Goal: Obtain resource: Obtain resource

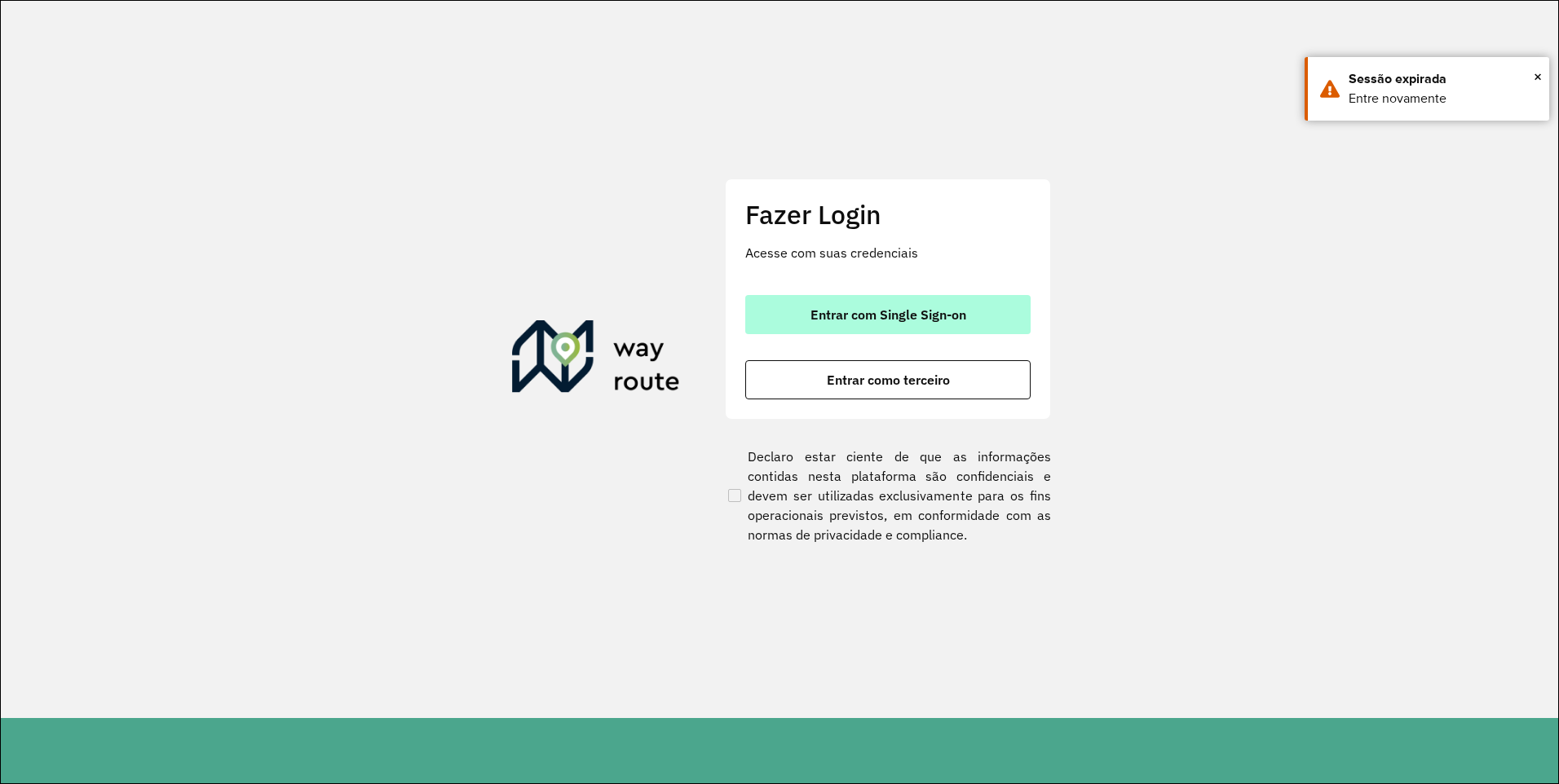
click at [853, 315] on span "Entrar com Single Sign-on" at bounding box center [889, 315] width 156 height 13
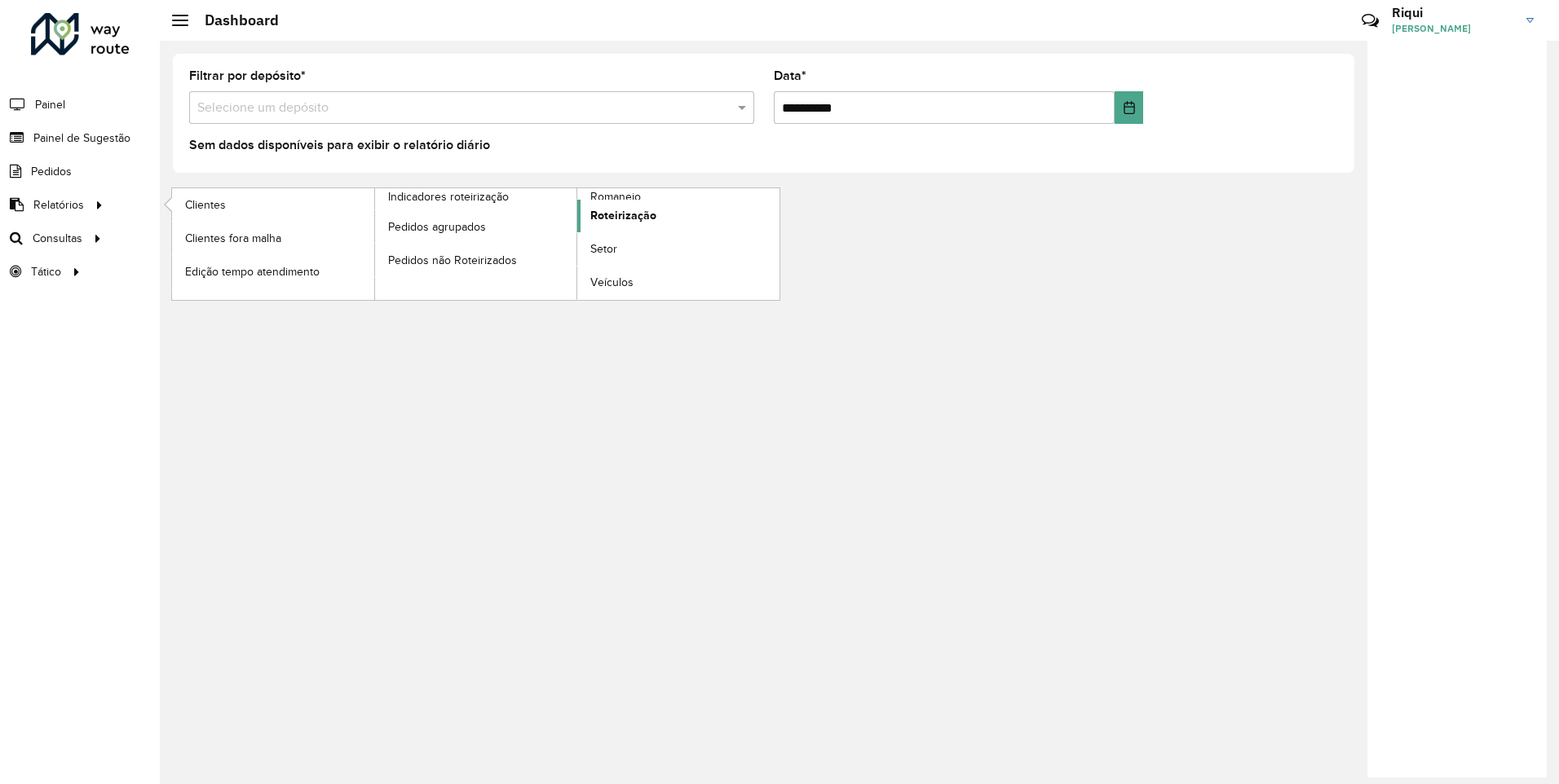
click at [622, 218] on span "Roteirização" at bounding box center [624, 215] width 66 height 17
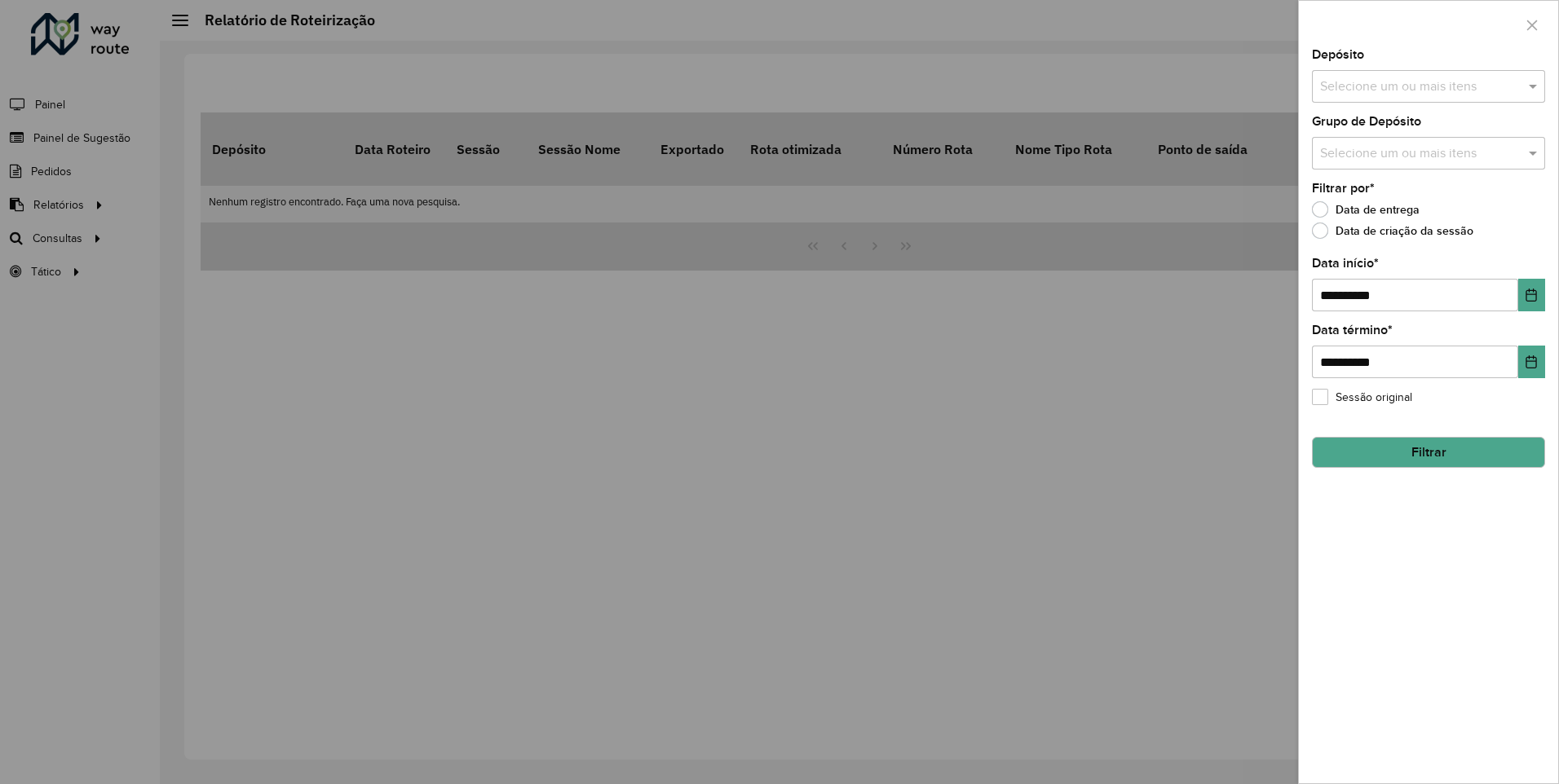
click at [1406, 79] on input "text" at bounding box center [1421, 88] width 209 height 20
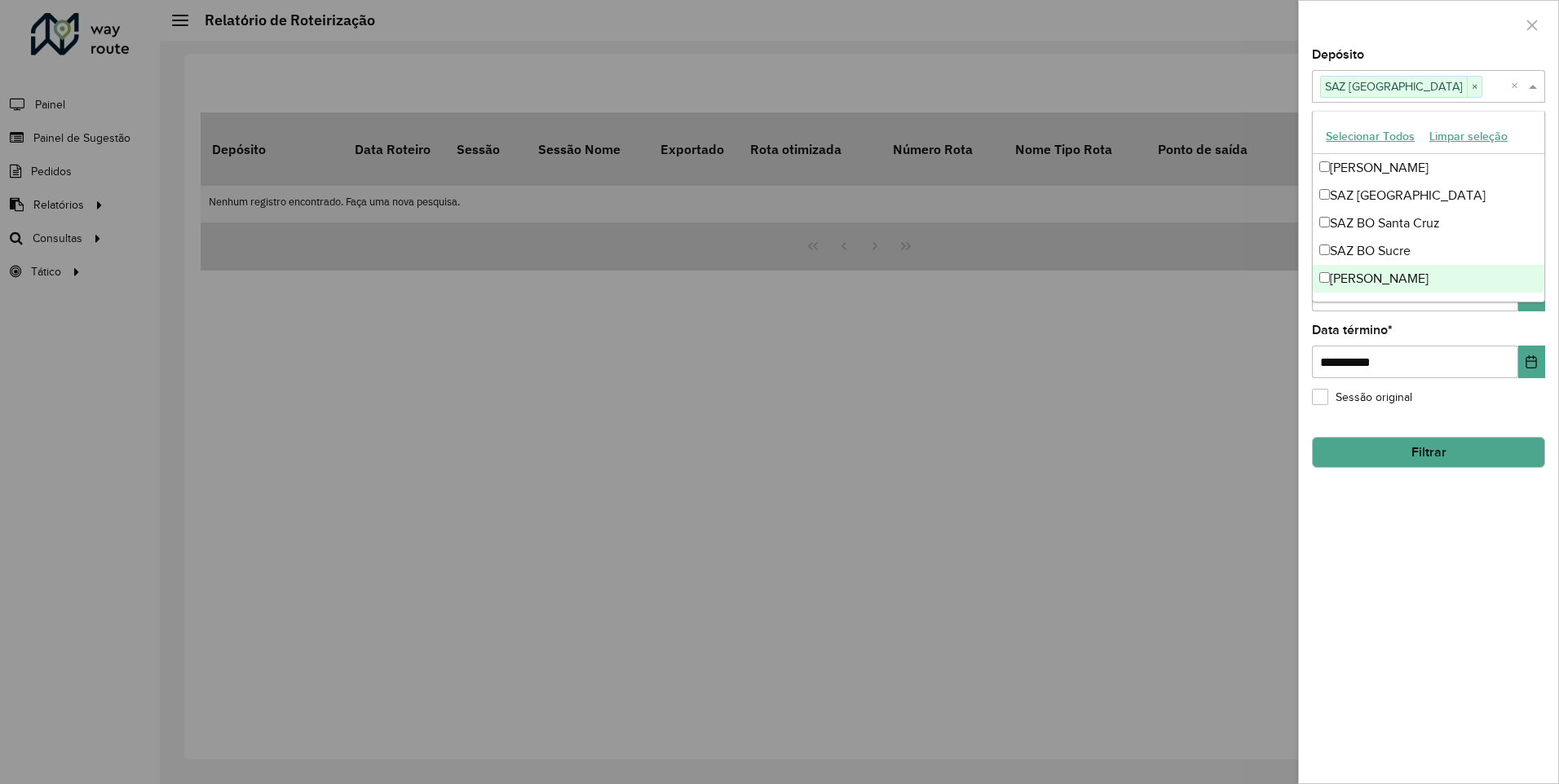
click at [1479, 319] on div "**********" at bounding box center [1428, 416] width 259 height 734
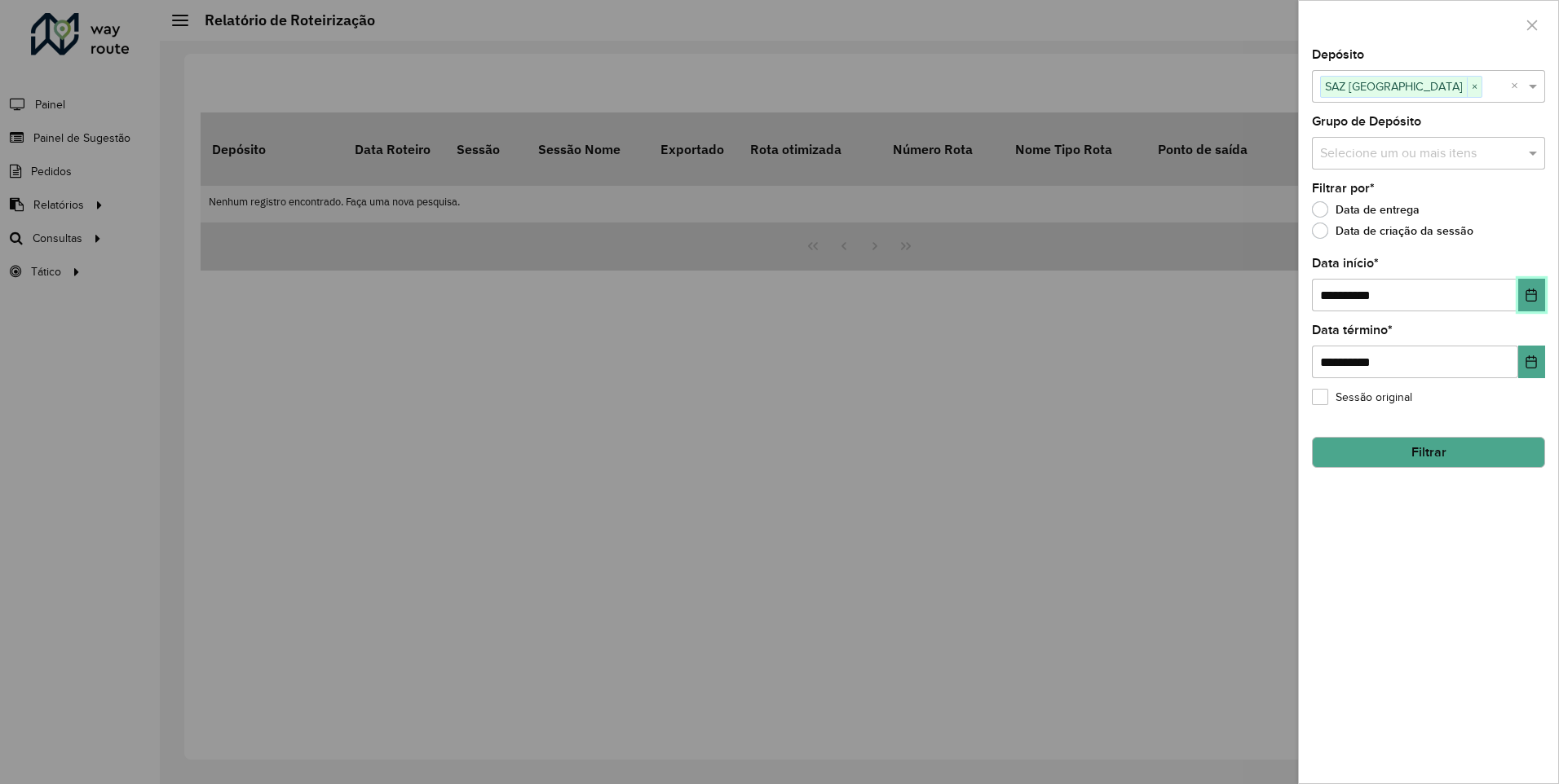
click at [1539, 299] on button "Choose Date" at bounding box center [1532, 295] width 27 height 32
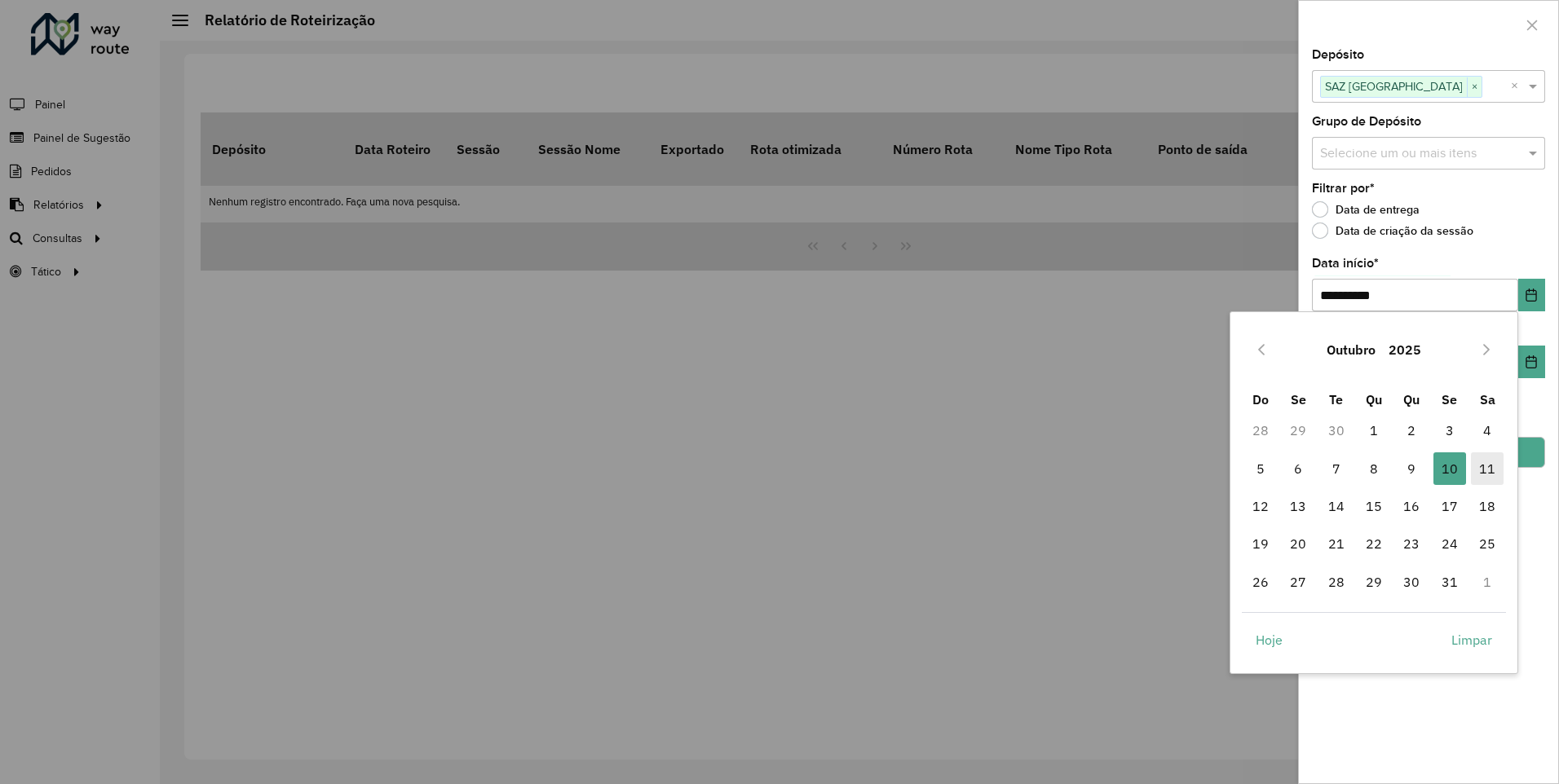
click at [1487, 468] on span "11" at bounding box center [1487, 468] width 32 height 32
type input "**********"
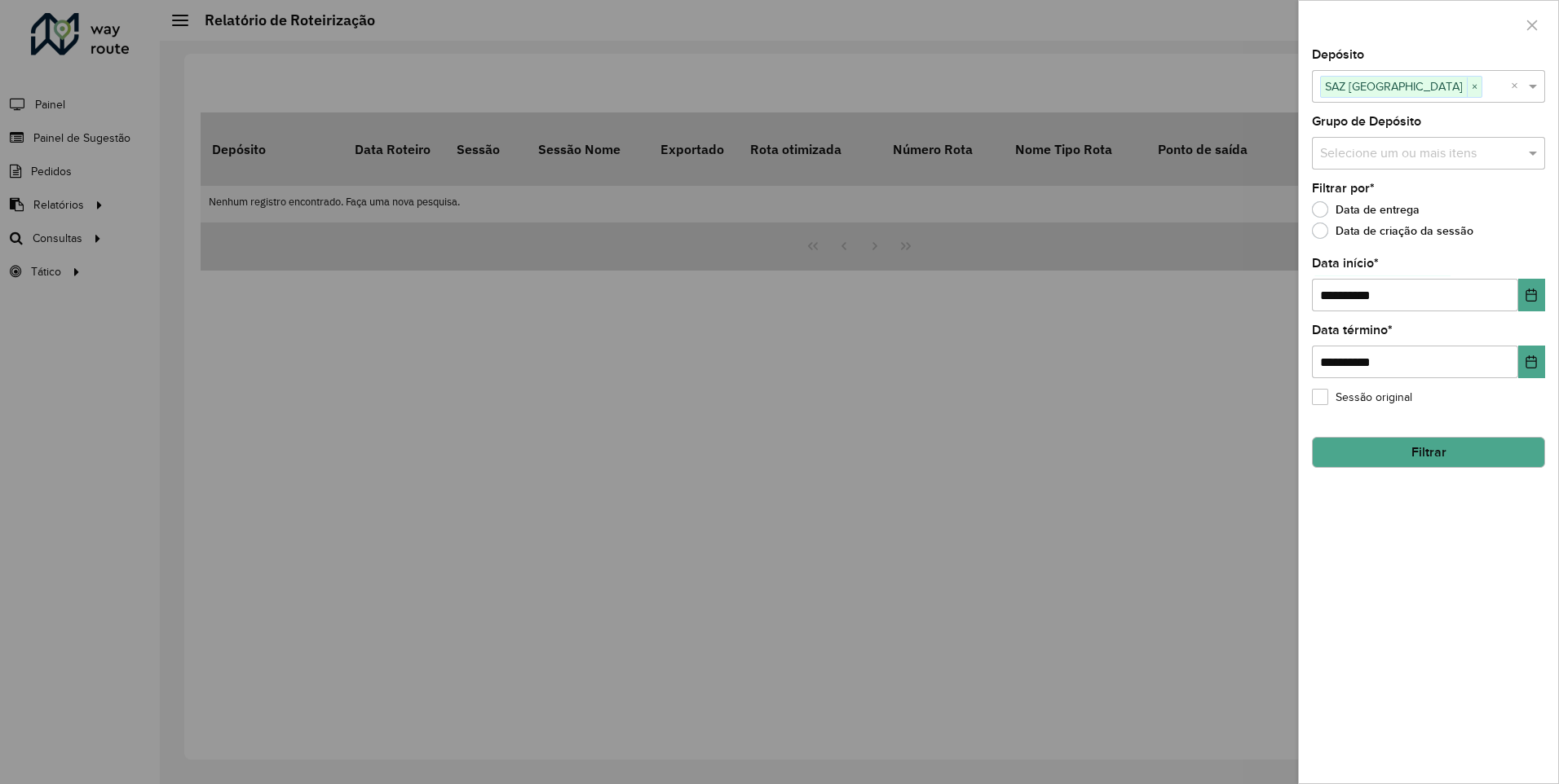
click at [1436, 445] on button "Filtrar" at bounding box center [1429, 452] width 234 height 31
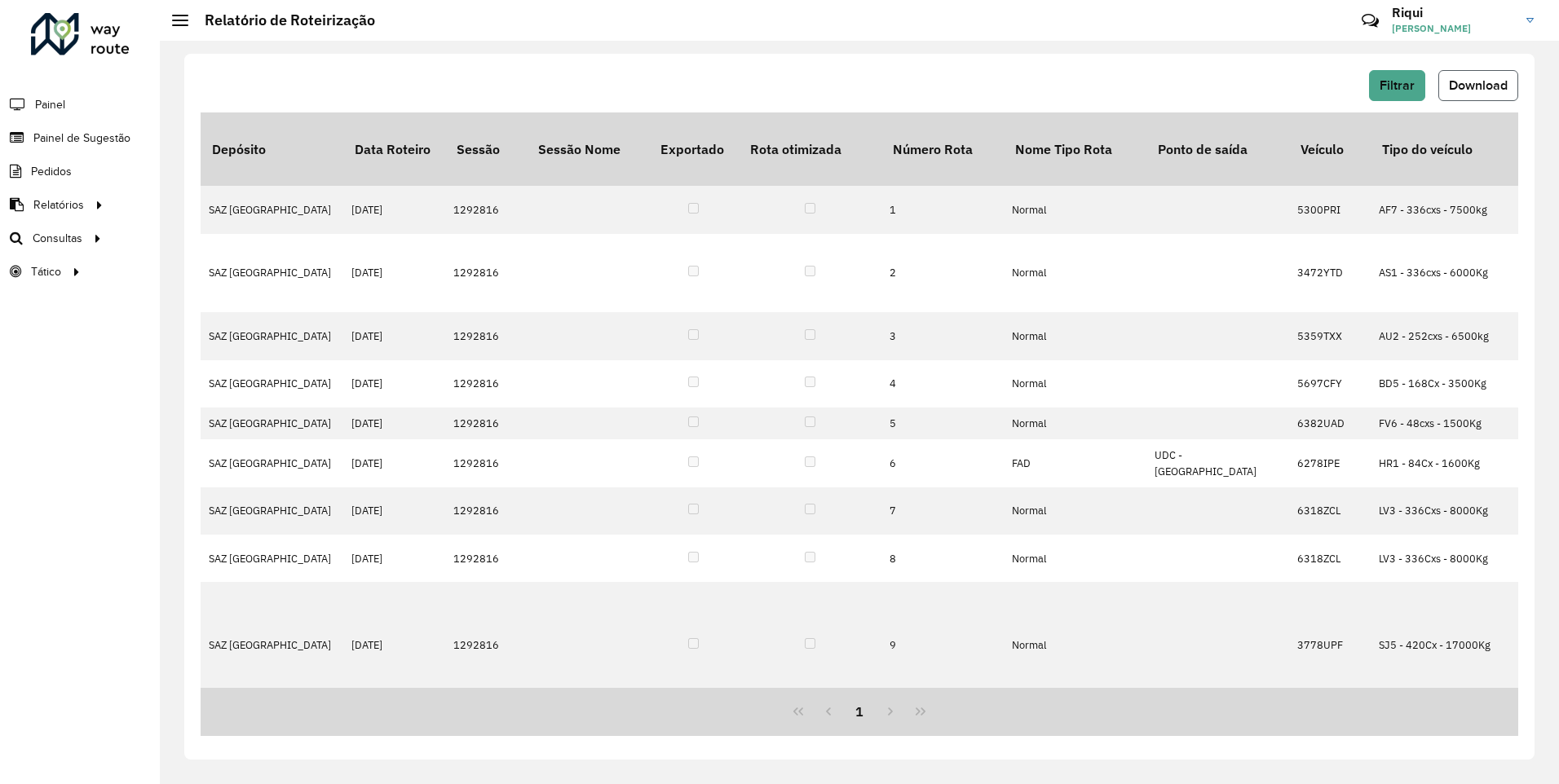
click at [1475, 79] on span "Download" at bounding box center [1479, 85] width 59 height 14
click at [1390, 84] on span "Filtrar" at bounding box center [1397, 85] width 35 height 14
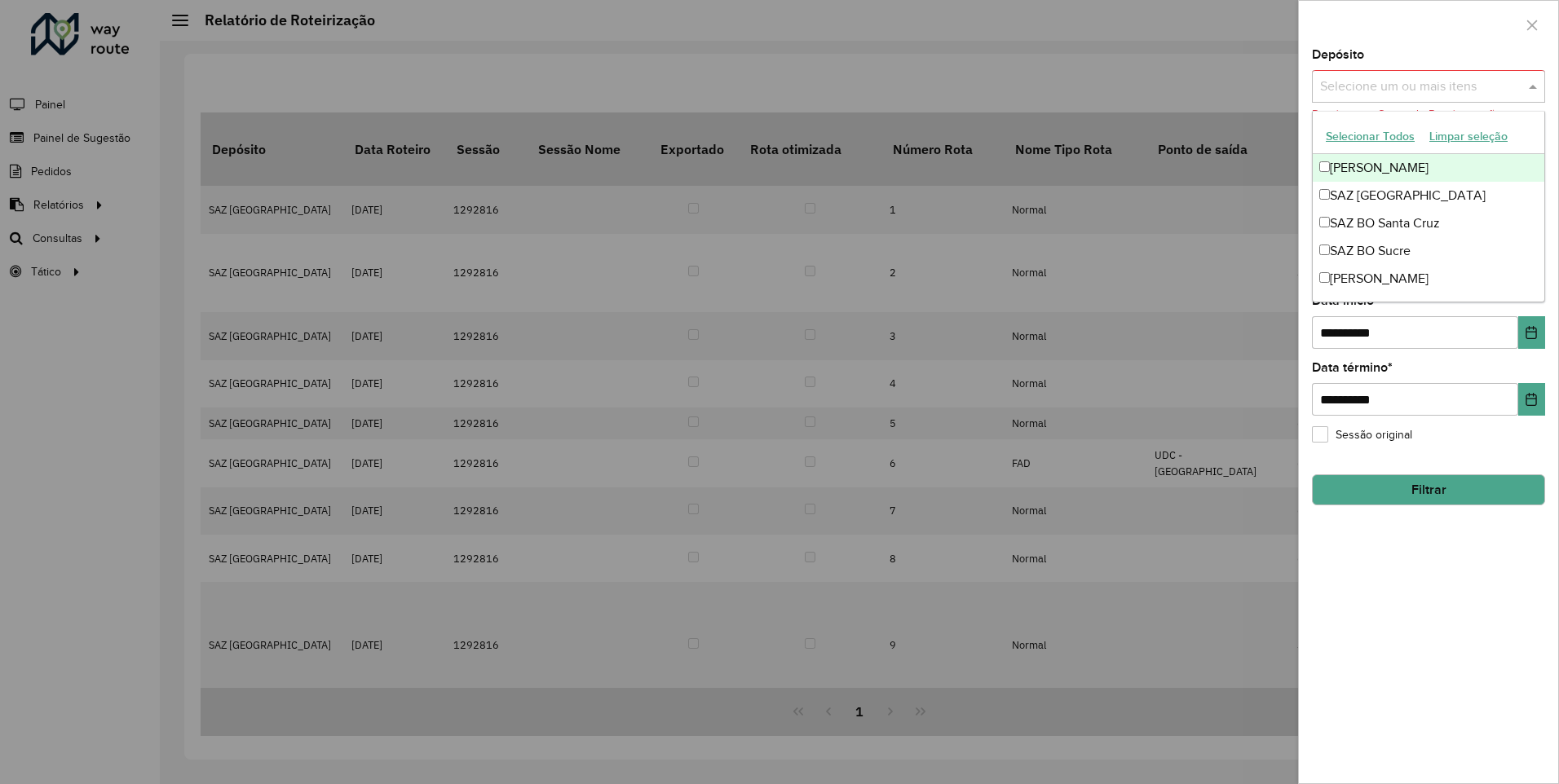
click at [1489, 79] on input "text" at bounding box center [1421, 88] width 209 height 20
click at [1320, 161] on div "SAZ BO Montero" at bounding box center [1429, 167] width 232 height 27
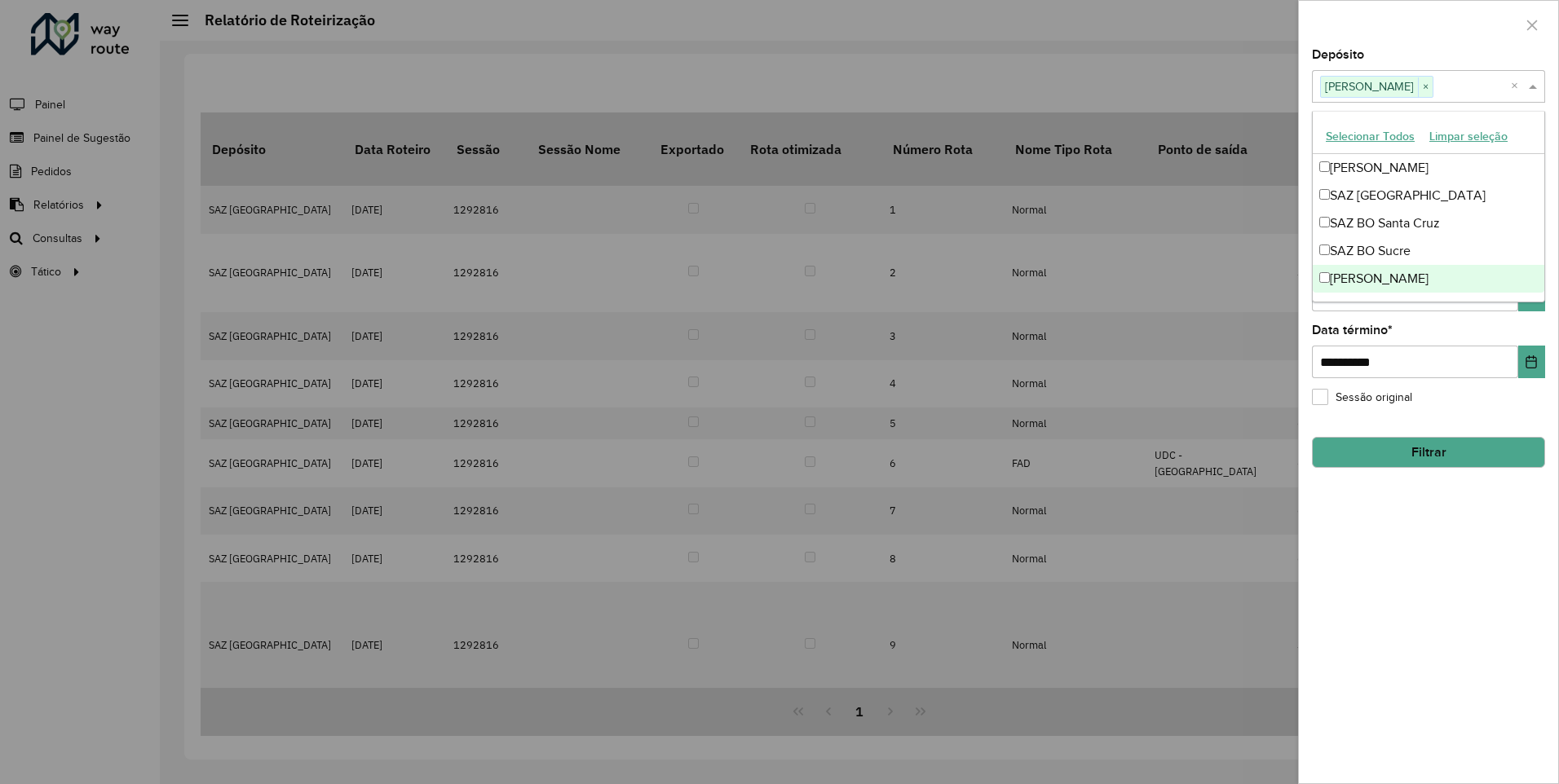
click at [1443, 447] on button "Filtrar" at bounding box center [1429, 452] width 234 height 31
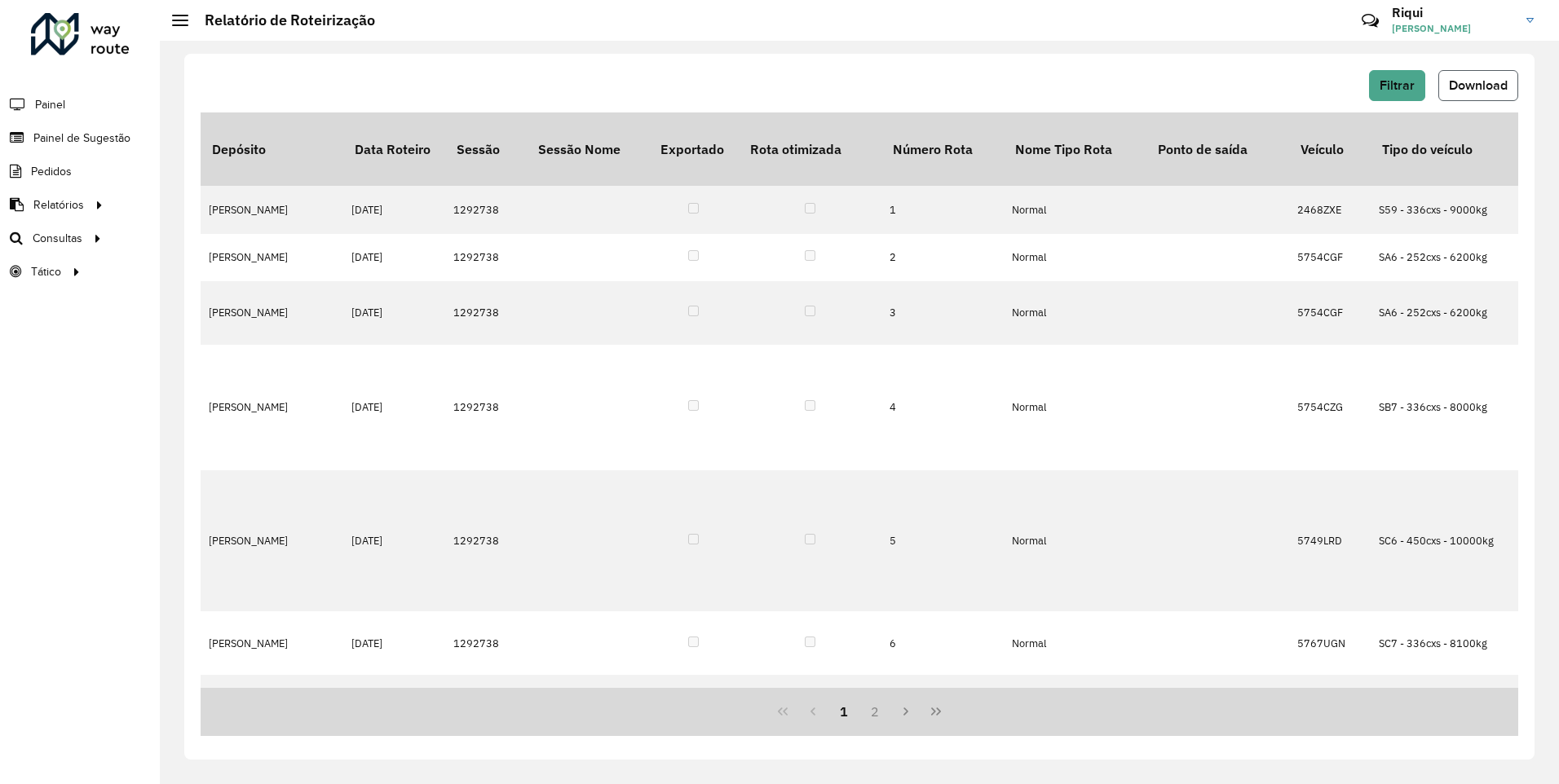
click at [1473, 79] on span "Download" at bounding box center [1479, 85] width 59 height 14
